Goal: Information Seeking & Learning: Understand process/instructions

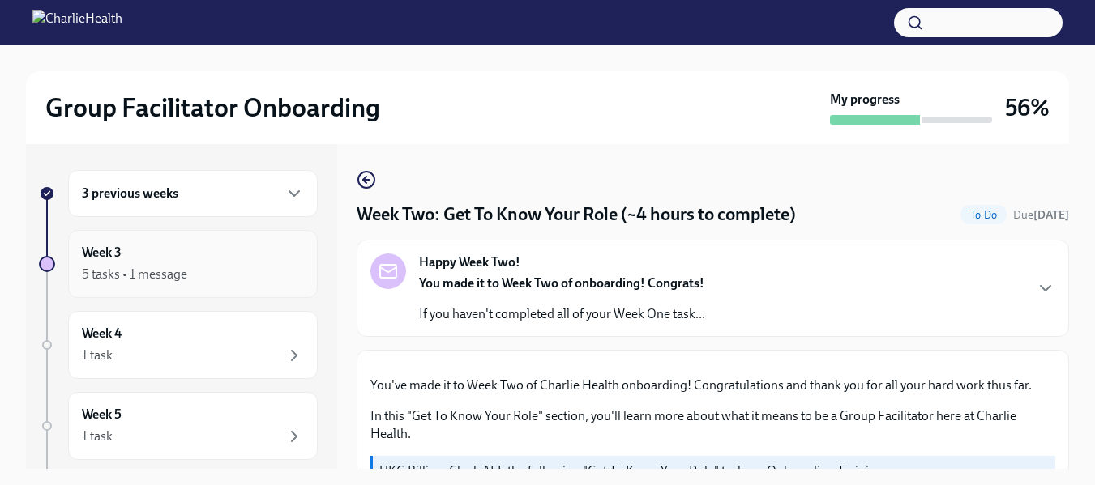
click at [105, 253] on h6 "Week 3" at bounding box center [102, 253] width 40 height 18
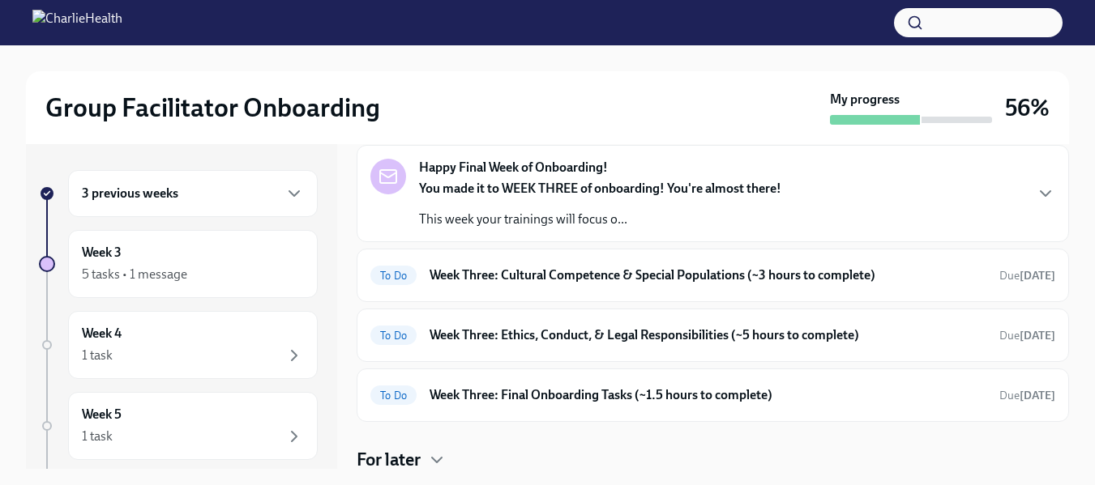
scroll to position [75, 0]
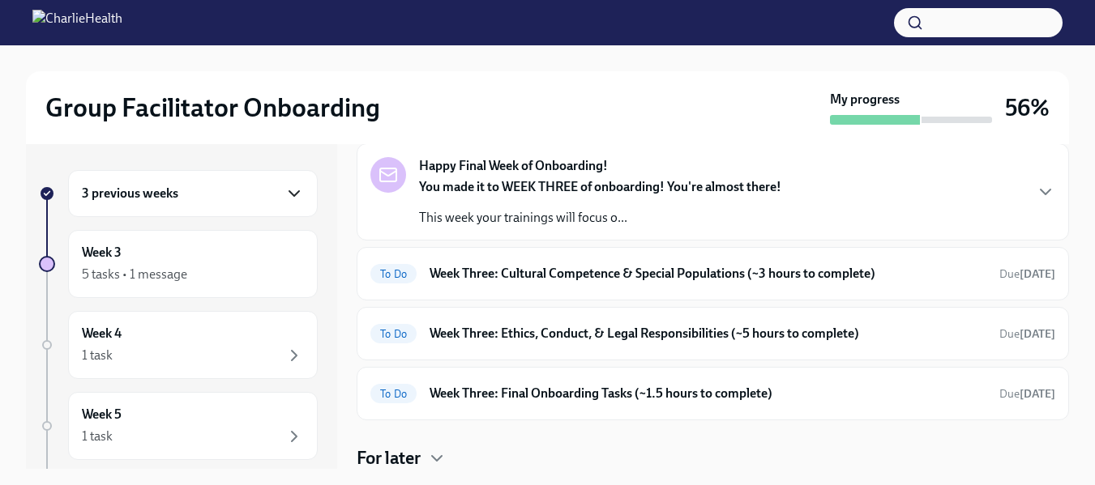
click at [288, 193] on icon "button" at bounding box center [293, 193] width 19 height 19
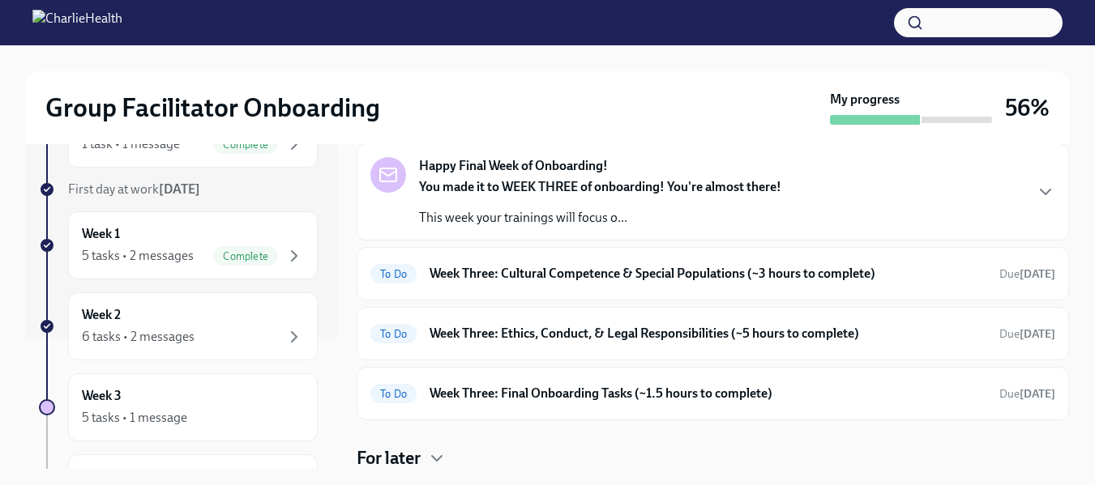
scroll to position [139, 0]
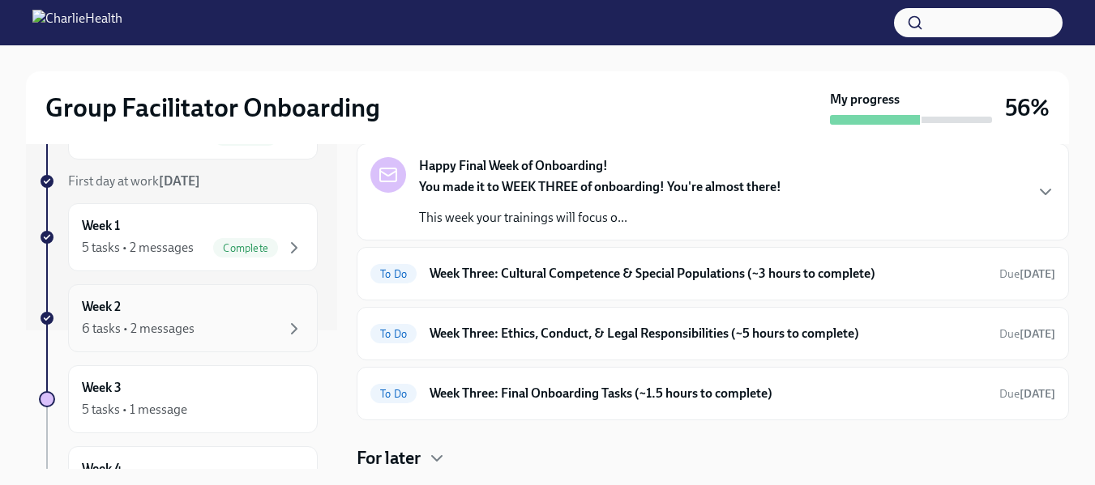
click at [133, 324] on div "6 tasks • 2 messages" at bounding box center [138, 329] width 113 height 18
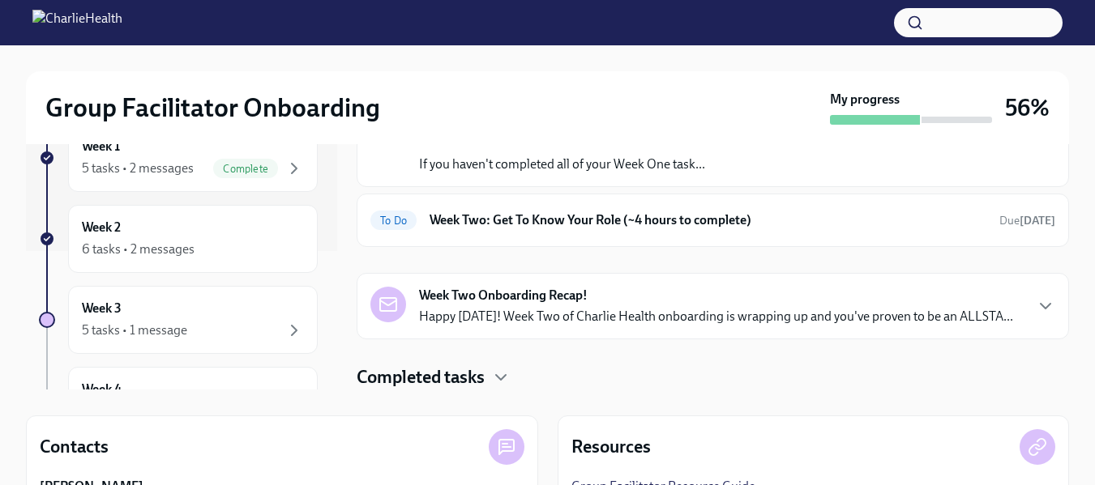
scroll to position [72, 0]
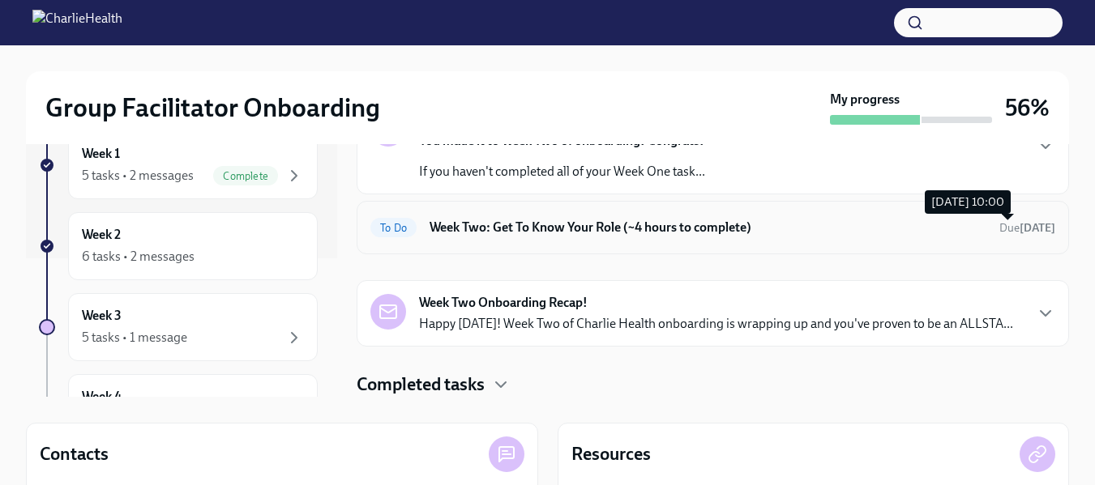
click at [1019, 234] on strong "[DATE]" at bounding box center [1037, 228] width 36 height 14
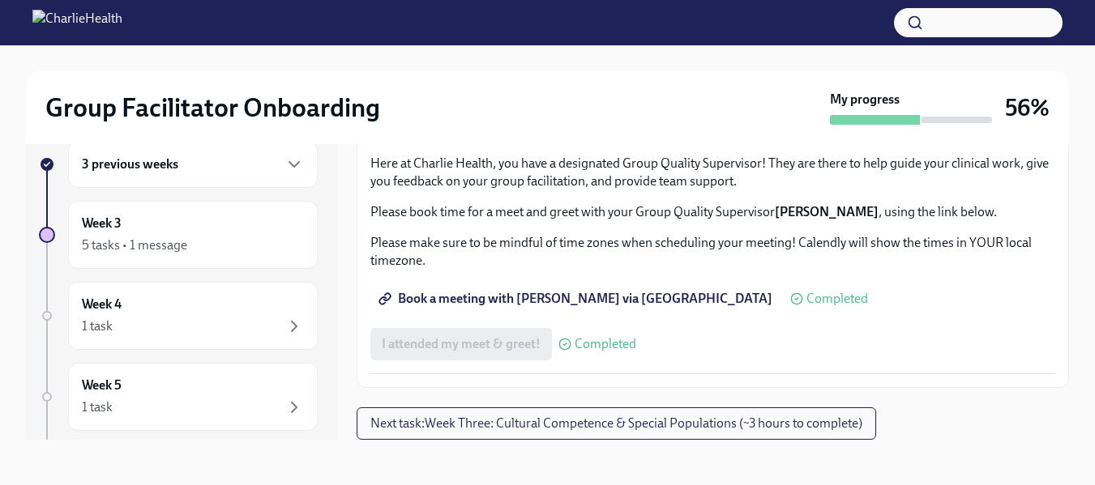
scroll to position [1351, 0]
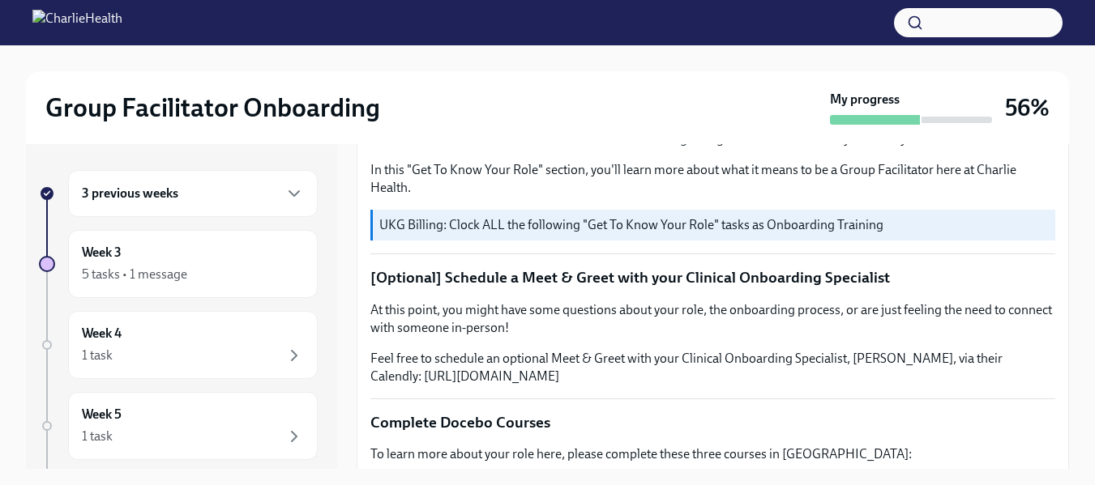
scroll to position [372, 0]
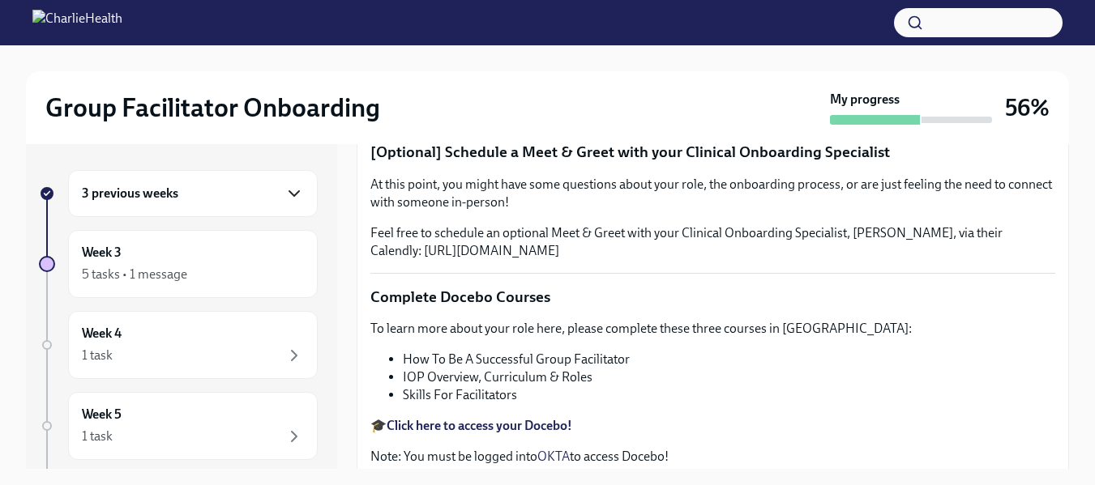
click at [287, 190] on icon "button" at bounding box center [293, 193] width 19 height 19
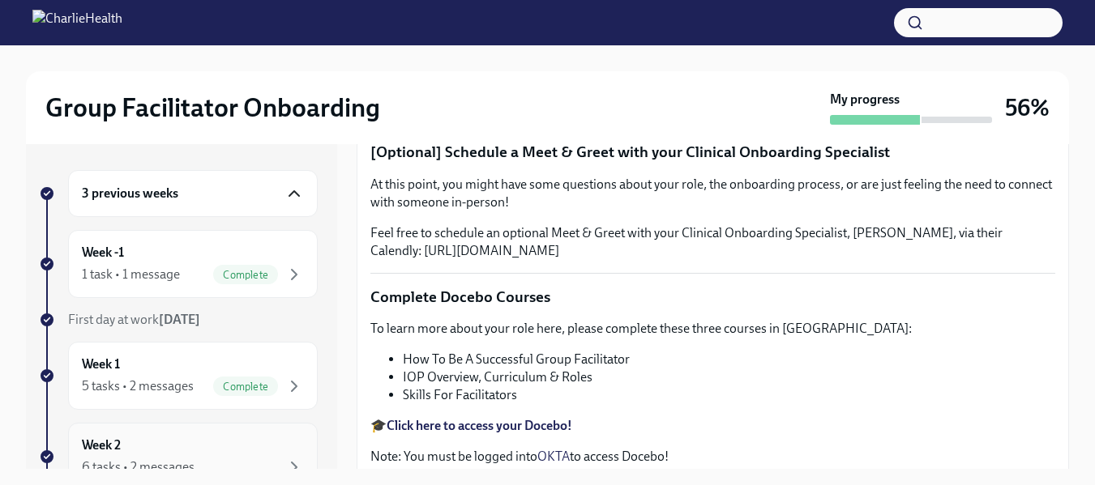
click at [171, 450] on div "Week 2 6 tasks • 2 messages" at bounding box center [193, 457] width 222 height 41
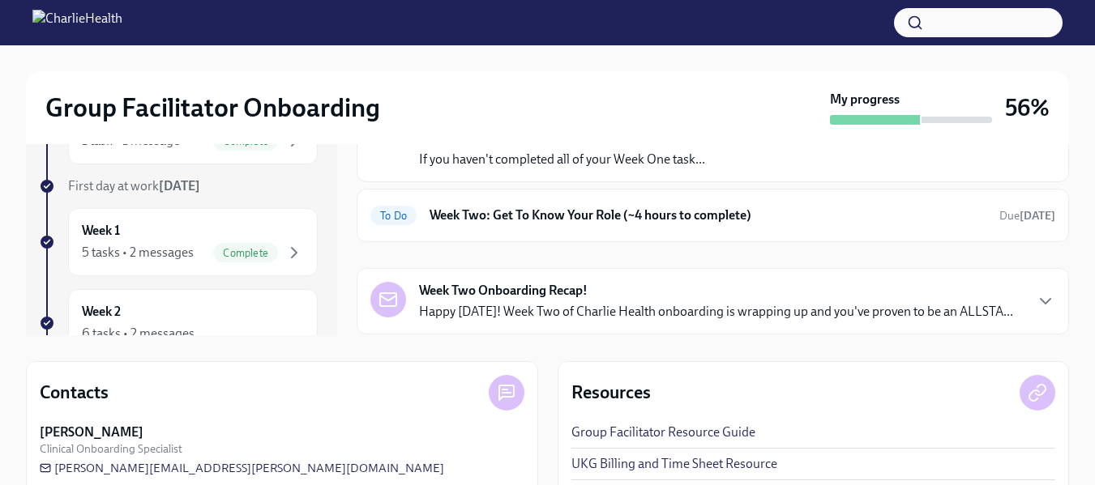
scroll to position [125, 0]
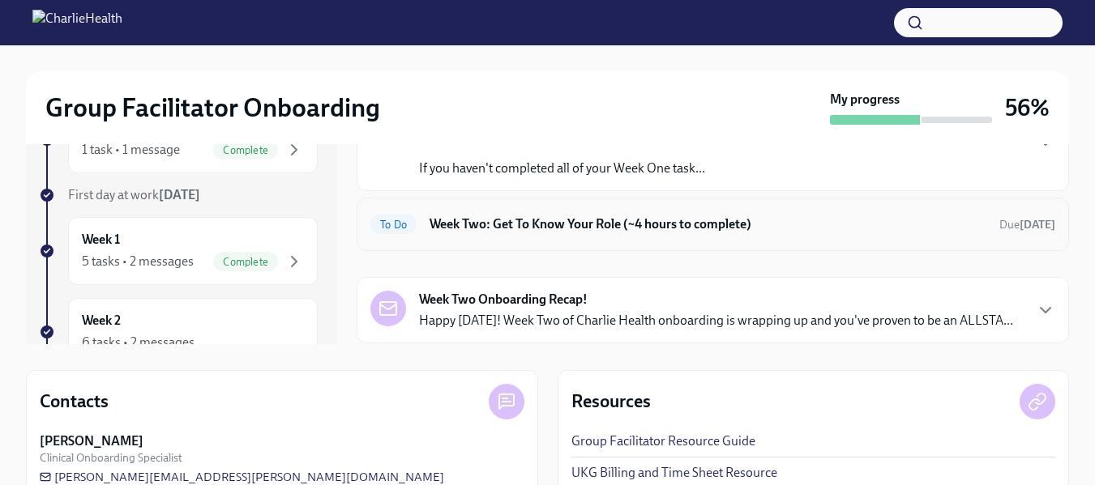
click at [663, 229] on h6 "Week Two: Get To Know Your Role (~4 hours to complete)" at bounding box center [707, 225] width 557 height 18
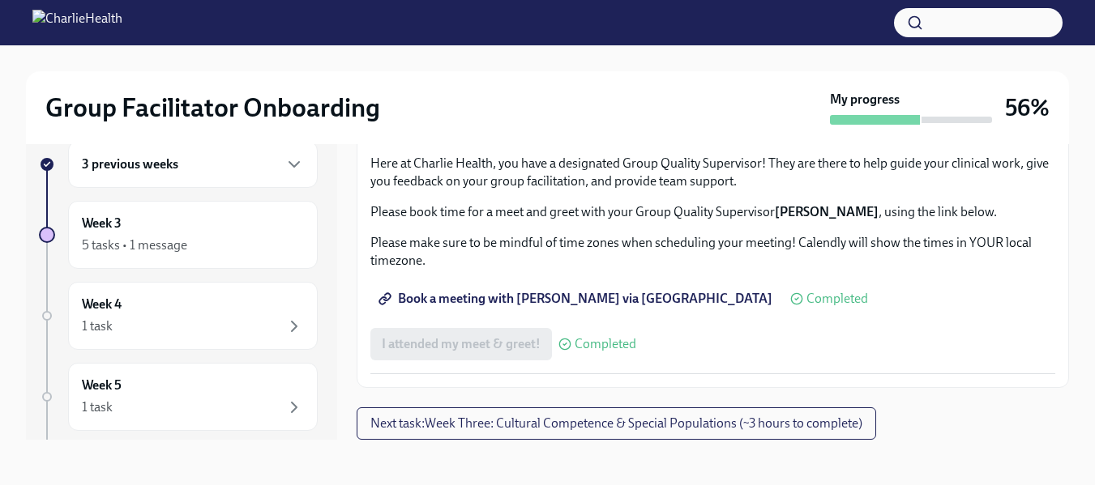
scroll to position [1488, 0]
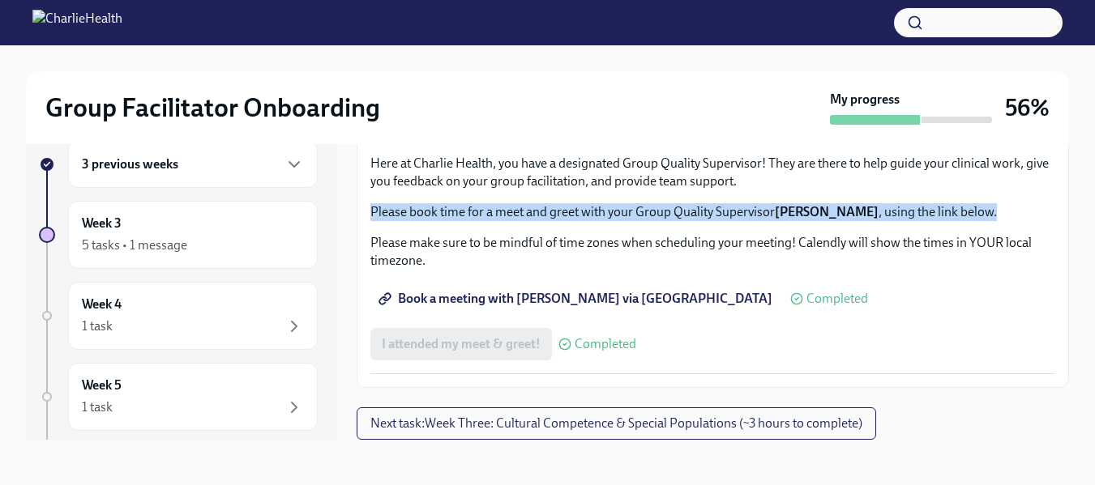
drag, startPoint x: 1056, startPoint y: 374, endPoint x: 1057, endPoint y: 392, distance: 17.8
click at [1057, 392] on div "Week Two: Get To Know Your Role (~4 hours to complete) To Do Due [DATE] Happy W…" at bounding box center [713, 277] width 712 height 325
click at [454, 41] on span "Complete this form to schedule your observations" at bounding box center [529, 32] width 295 height 16
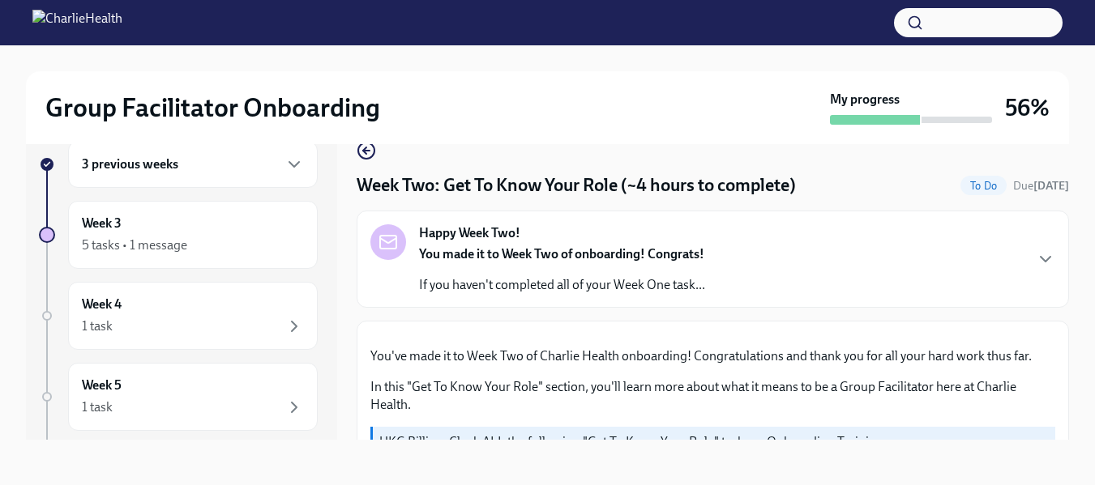
scroll to position [0, 0]
